Goal: Transaction & Acquisition: Purchase product/service

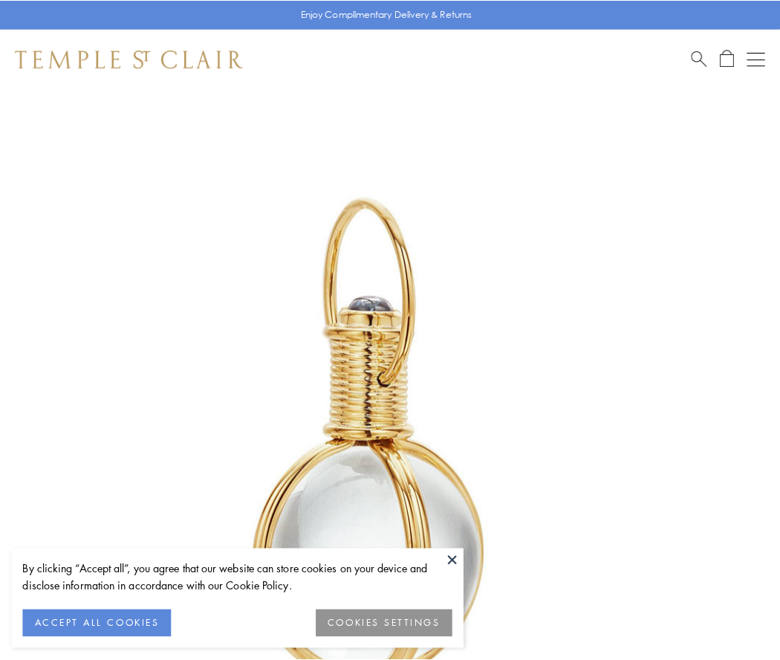
scroll to position [388, 0]
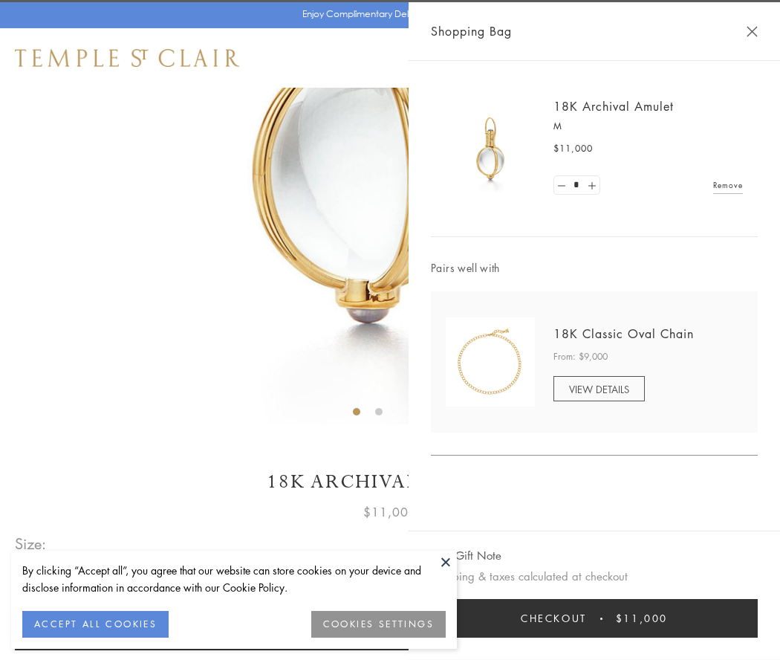
click at [594, 618] on button "Checkout $11,000" at bounding box center [594, 618] width 327 height 39
